Goal: Information Seeking & Learning: Learn about a topic

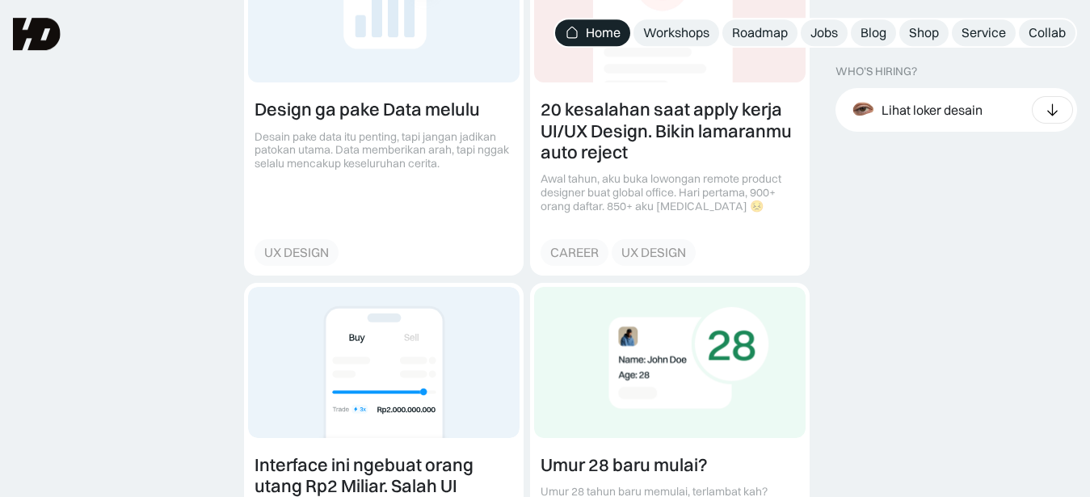
scroll to position [1915, 0]
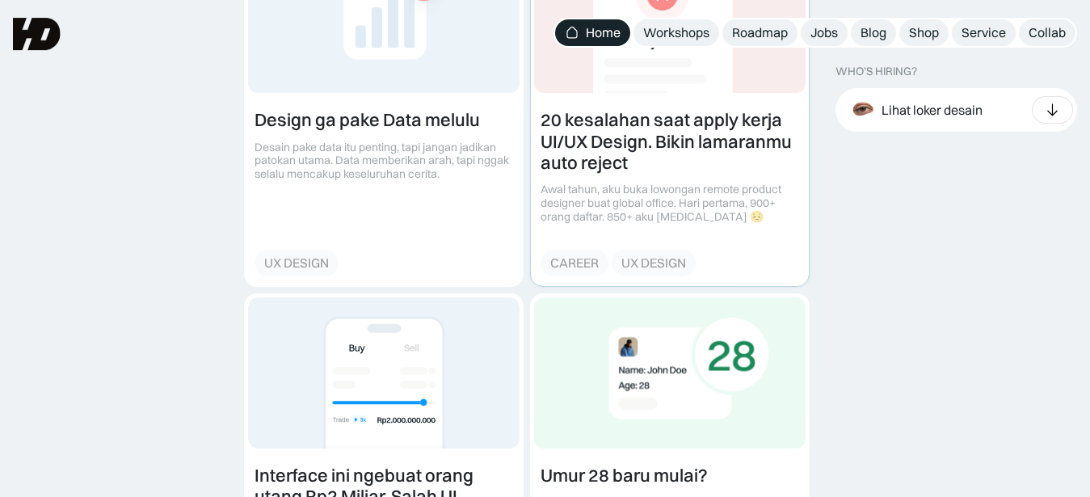
click at [653, 154] on link at bounding box center [670, 112] width 278 height 347
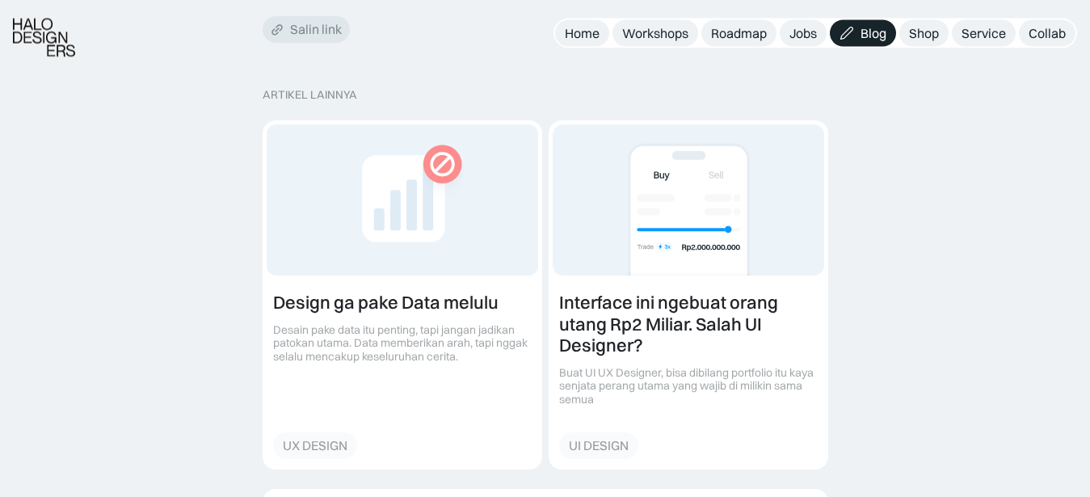
scroll to position [2619, 0]
click at [610, 136] on link at bounding box center [688, 293] width 278 height 347
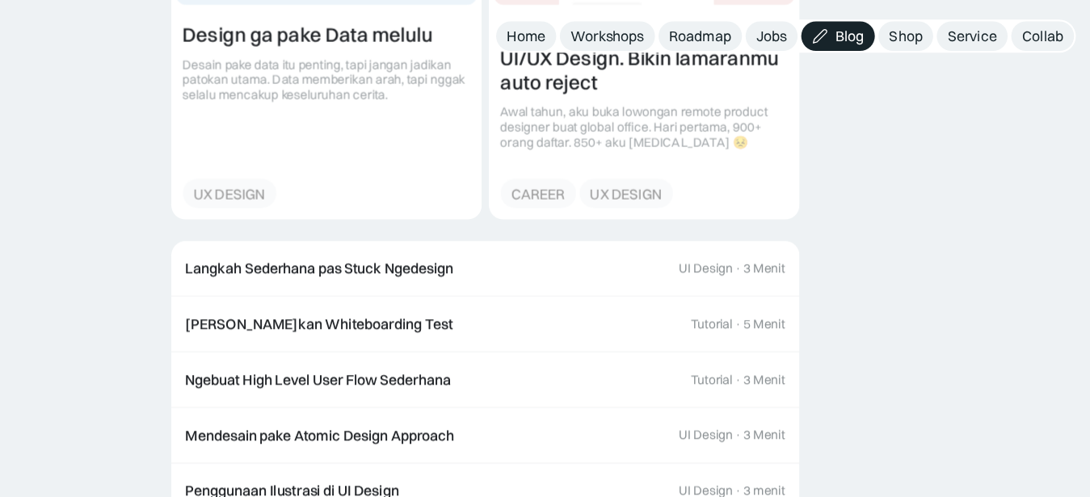
scroll to position [4026, 0]
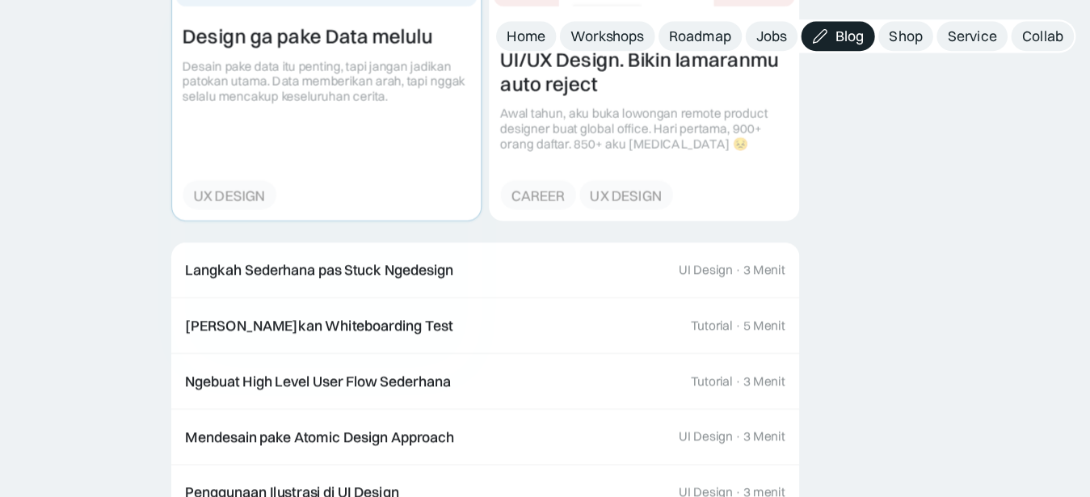
click at [423, 137] on link at bounding box center [402, 24] width 278 height 347
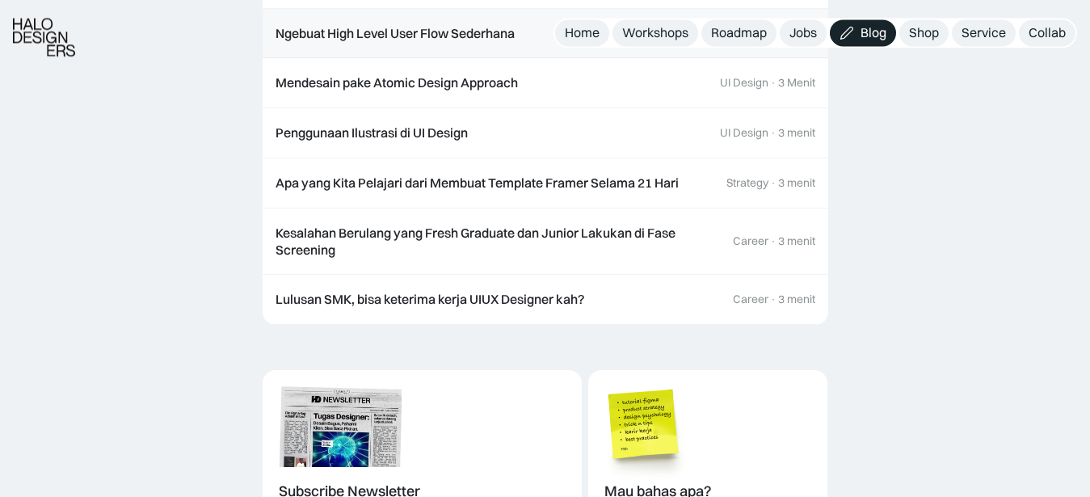
scroll to position [2296, 0]
